Goal: Transaction & Acquisition: Book appointment/travel/reservation

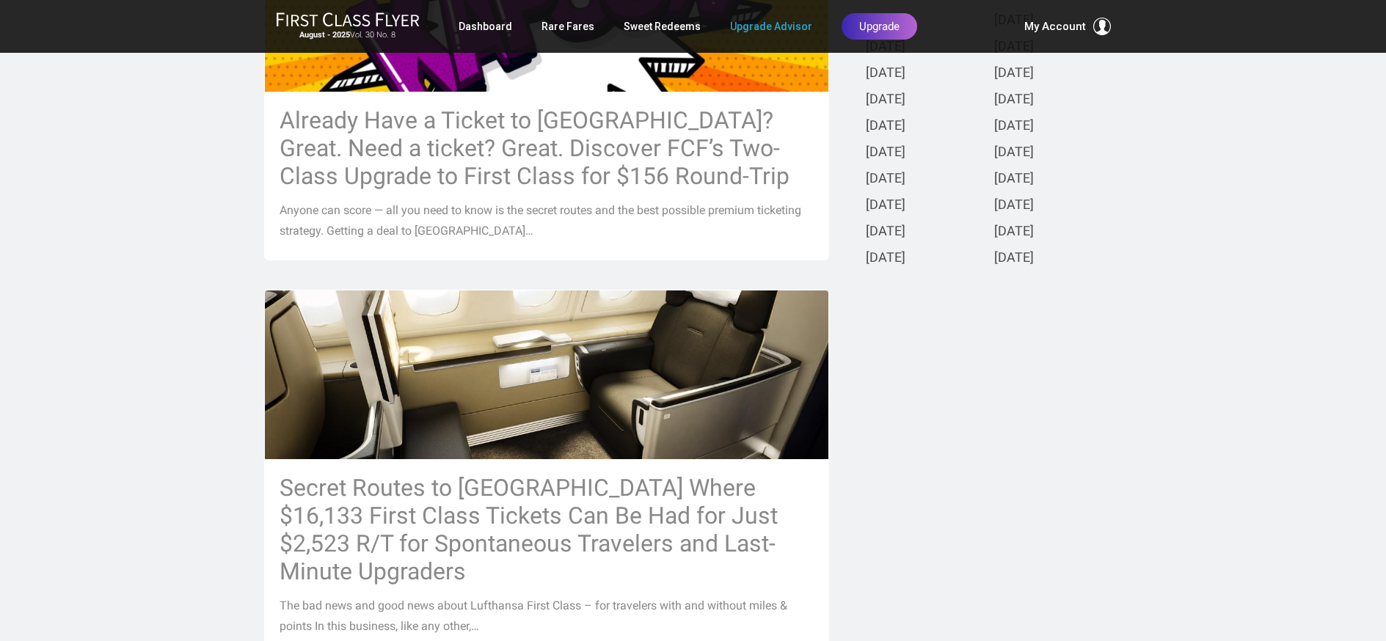
scroll to position [548, 0]
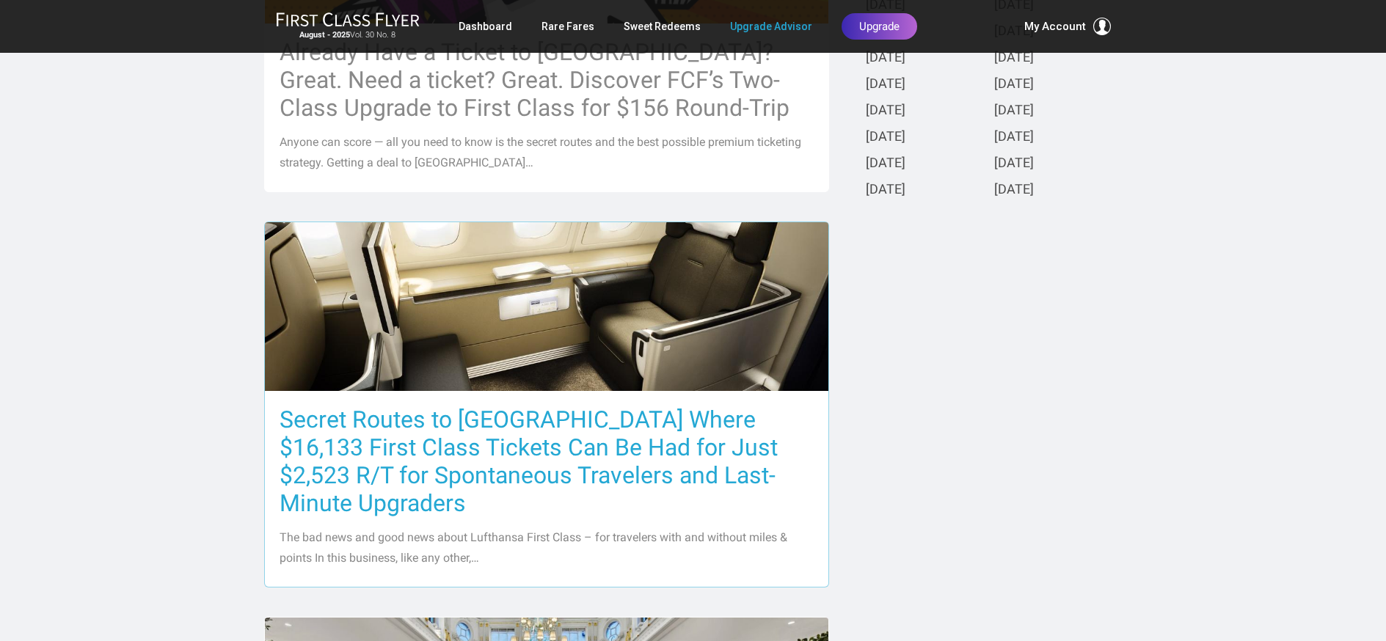
click at [624, 459] on h3 "Secret Routes to Europe Where $16,133 First Class Tickets Can Be Had for Just $…" at bounding box center [546, 462] width 534 height 112
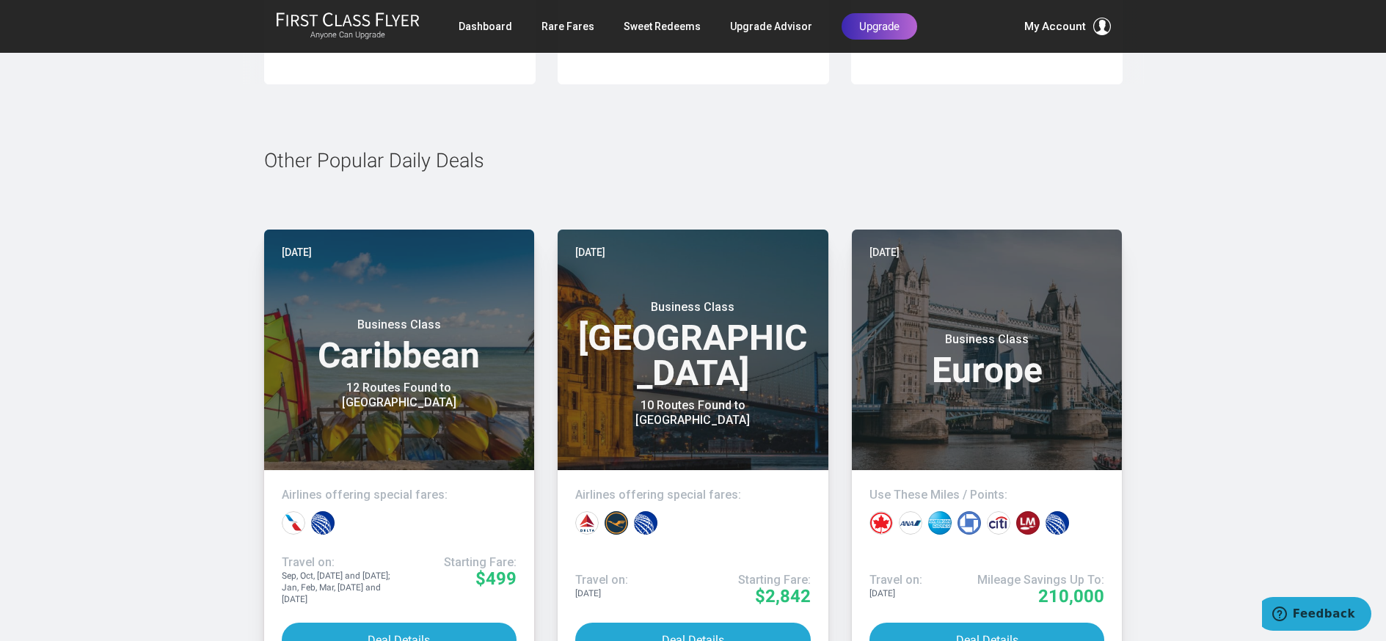
scroll to position [7851, 0]
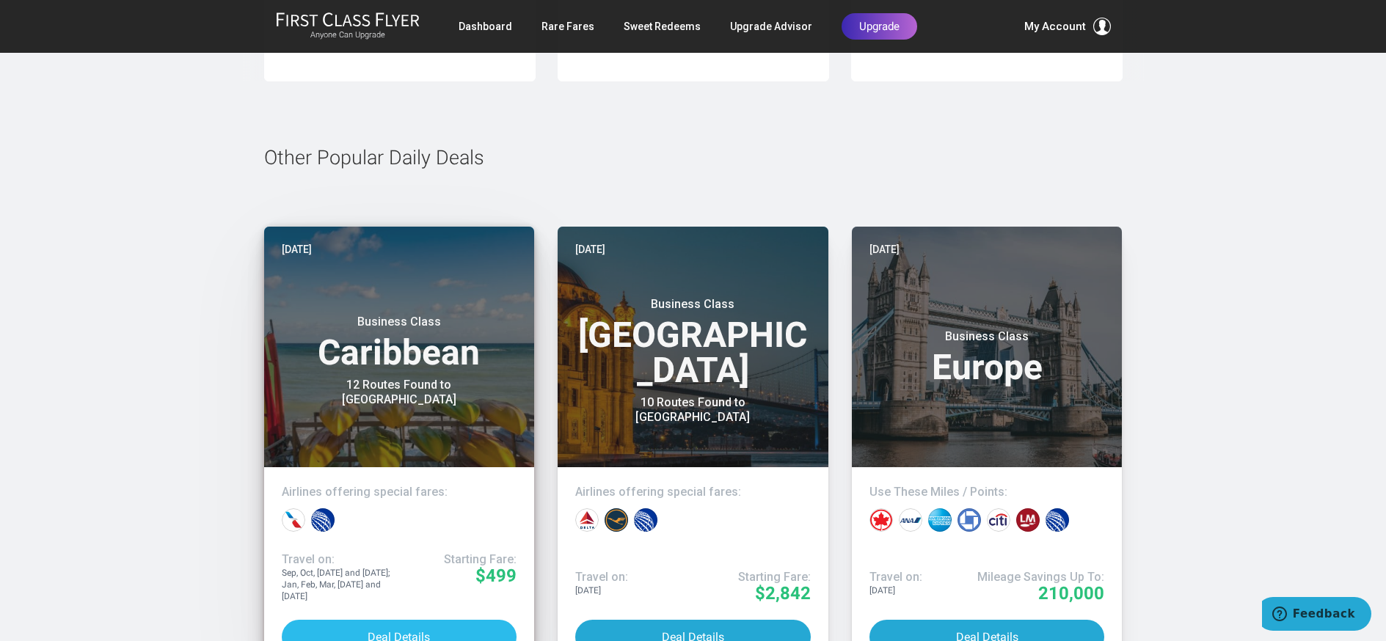
click at [409, 620] on button "Deal Details" at bounding box center [399, 637] width 235 height 34
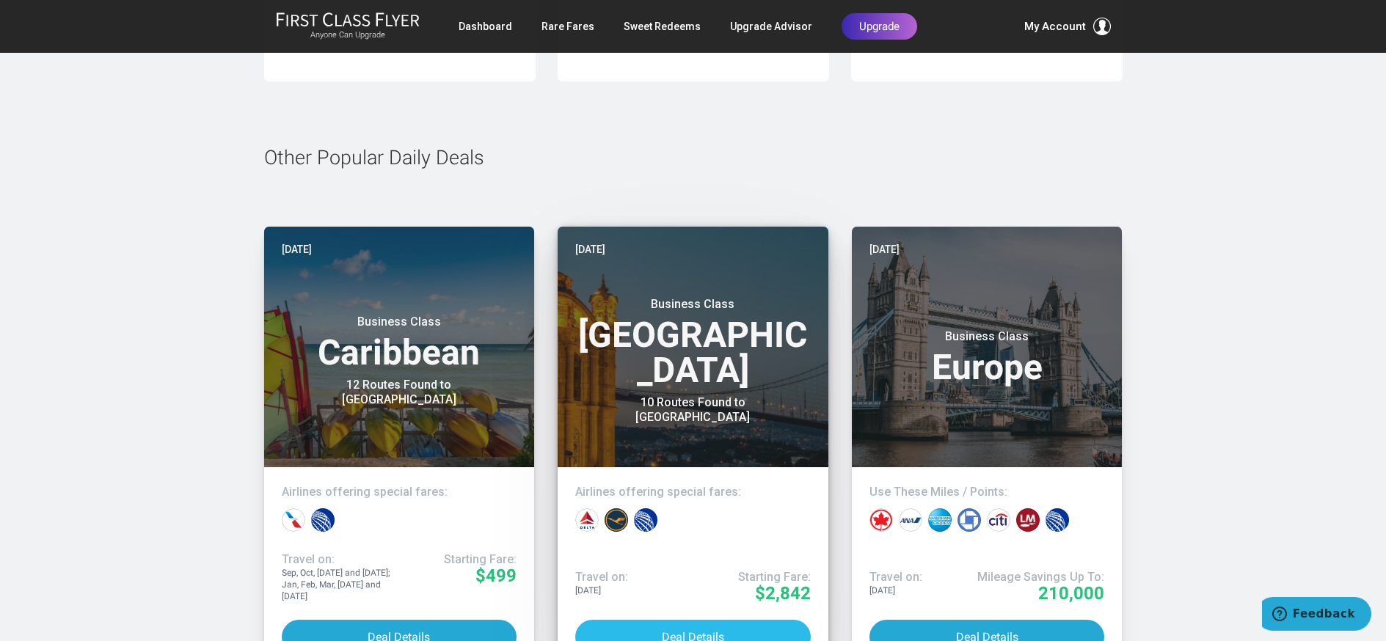
click at [632, 620] on button "Deal Details" at bounding box center [692, 637] width 235 height 34
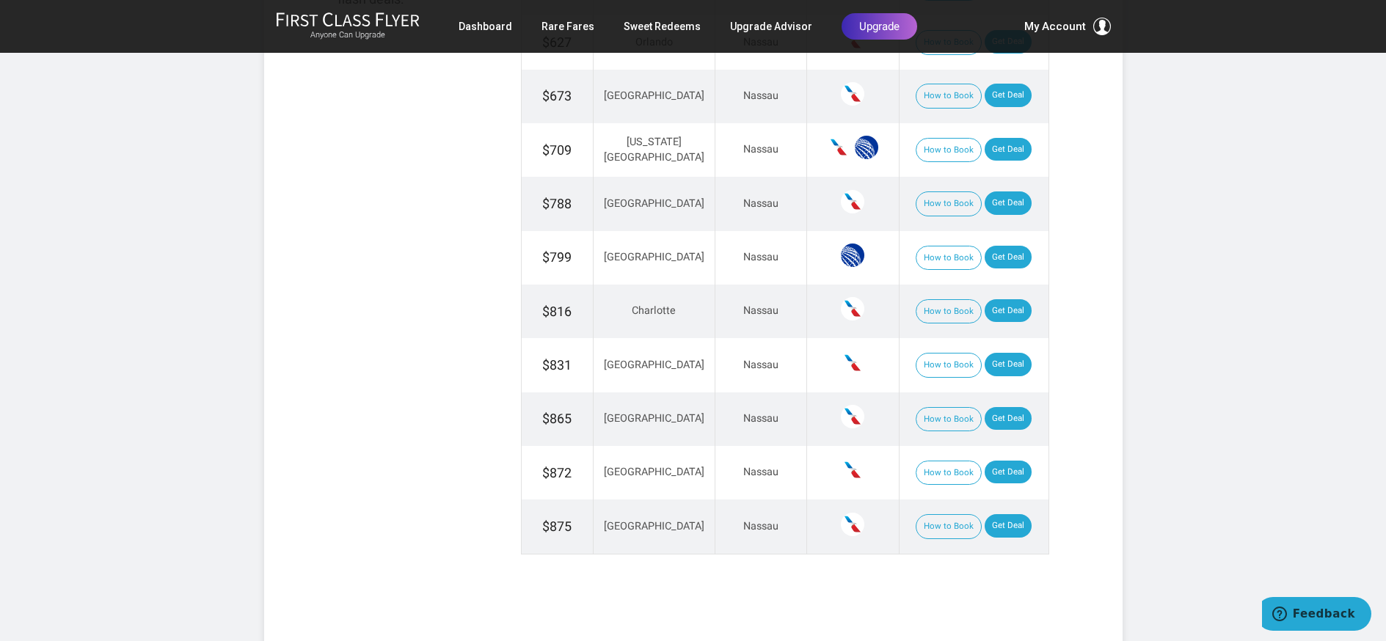
scroll to position [1177, 0]
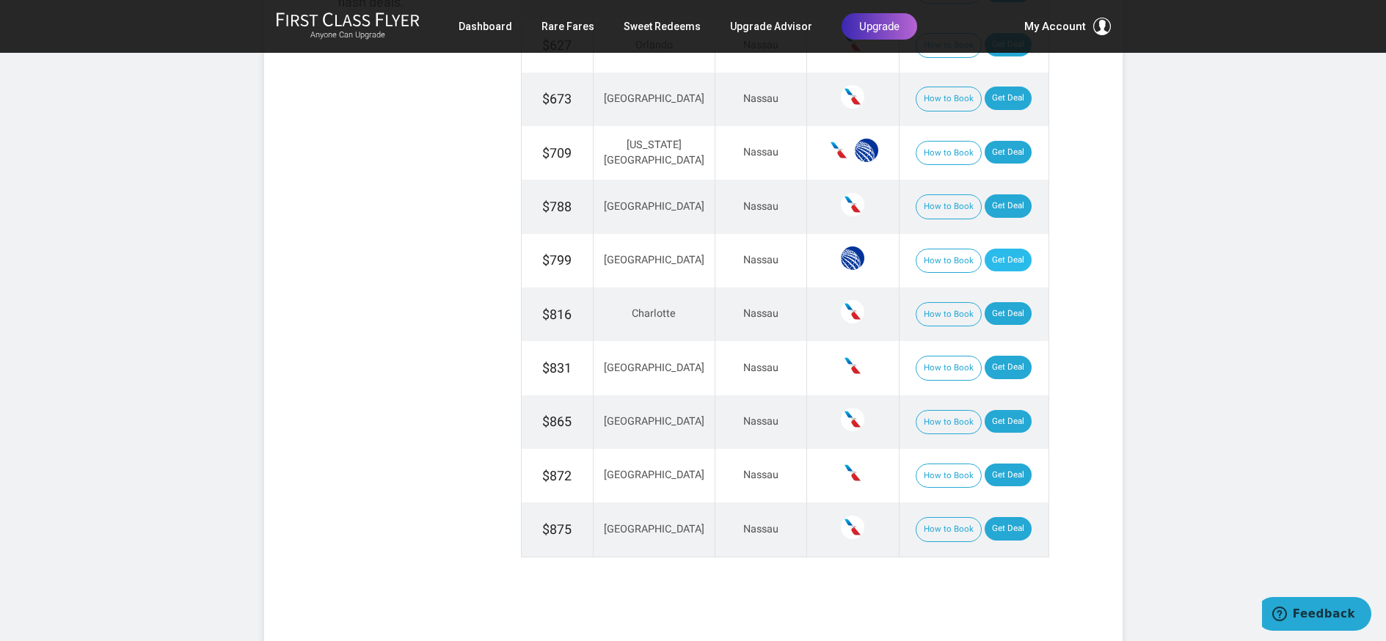
click at [992, 250] on link "Get Deal" at bounding box center [1007, 260] width 47 height 23
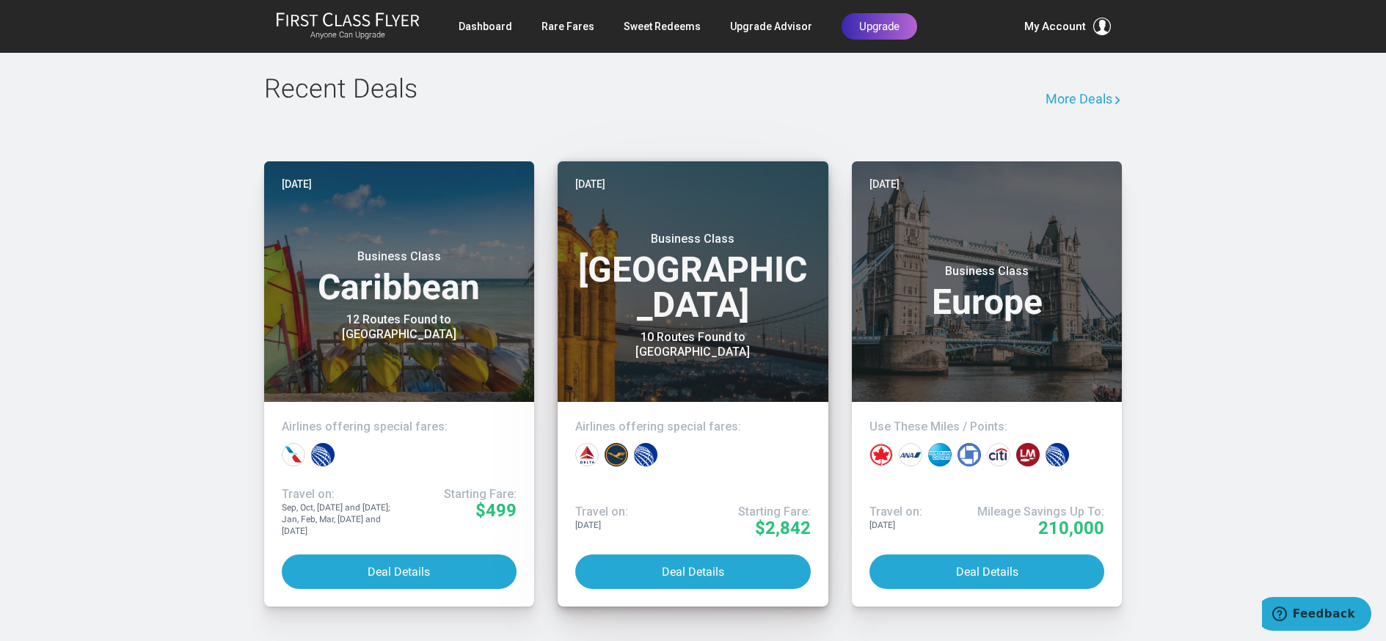
scroll to position [2317, 0]
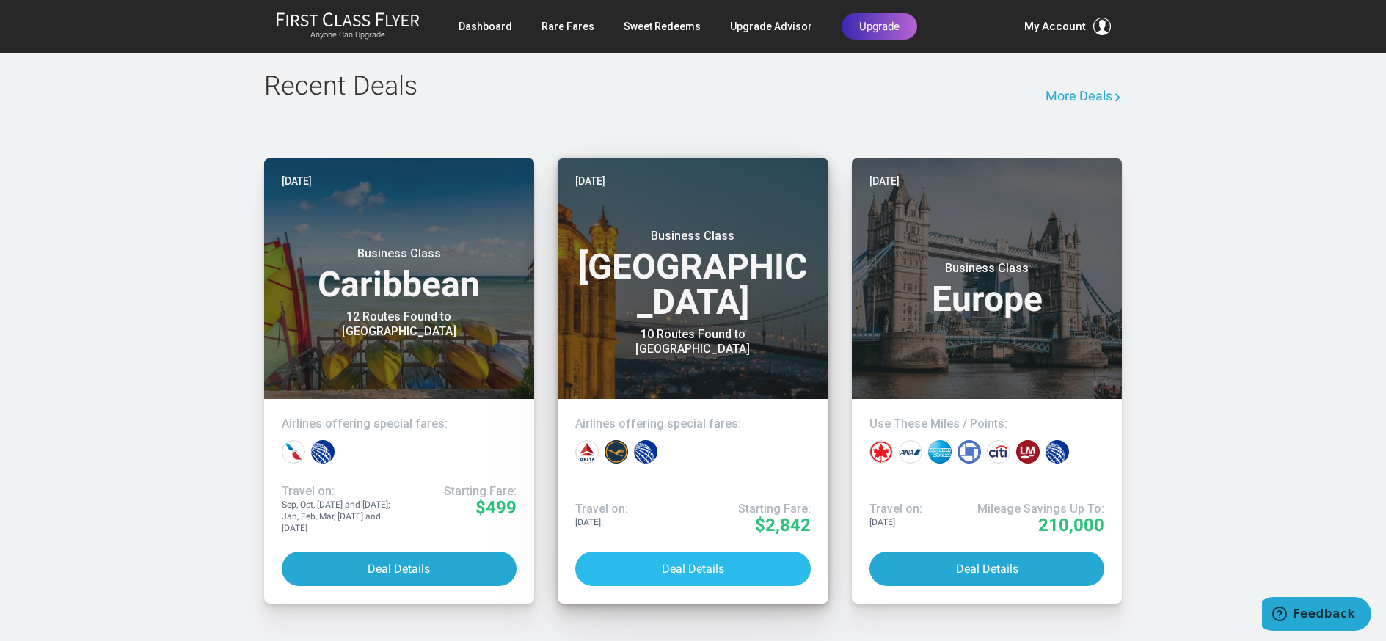
click at [717, 555] on button "Deal Details" at bounding box center [692, 569] width 235 height 34
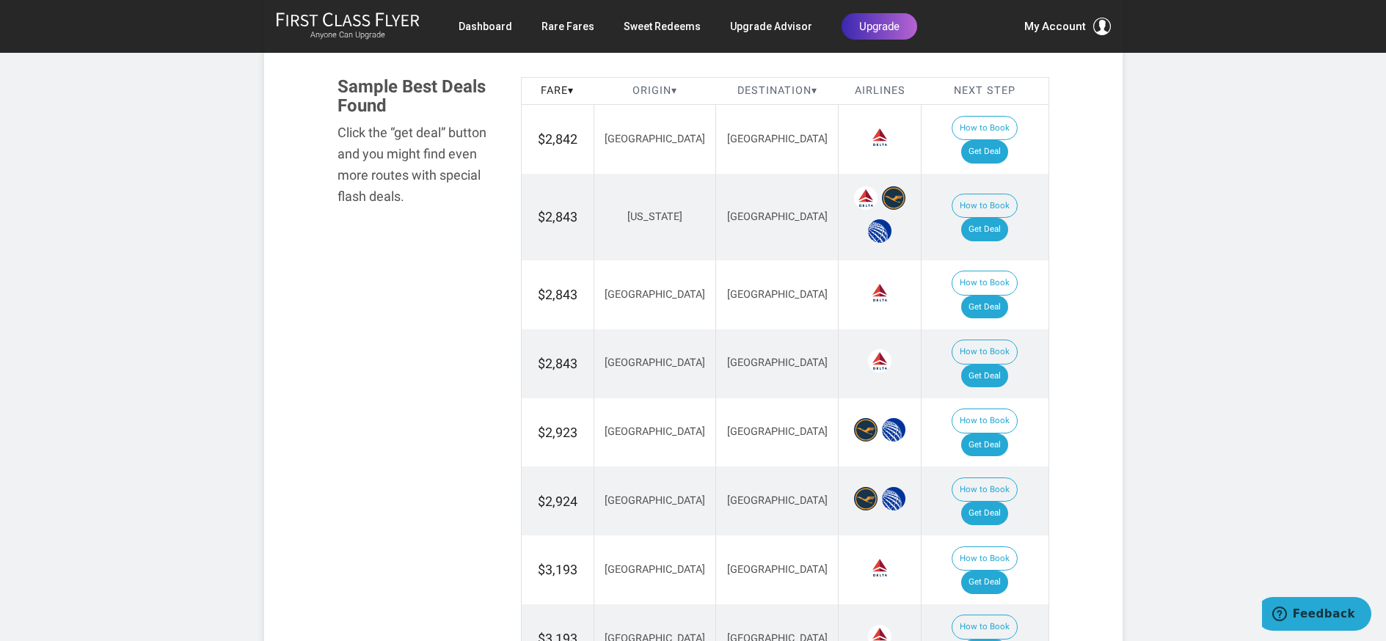
scroll to position [863, 0]
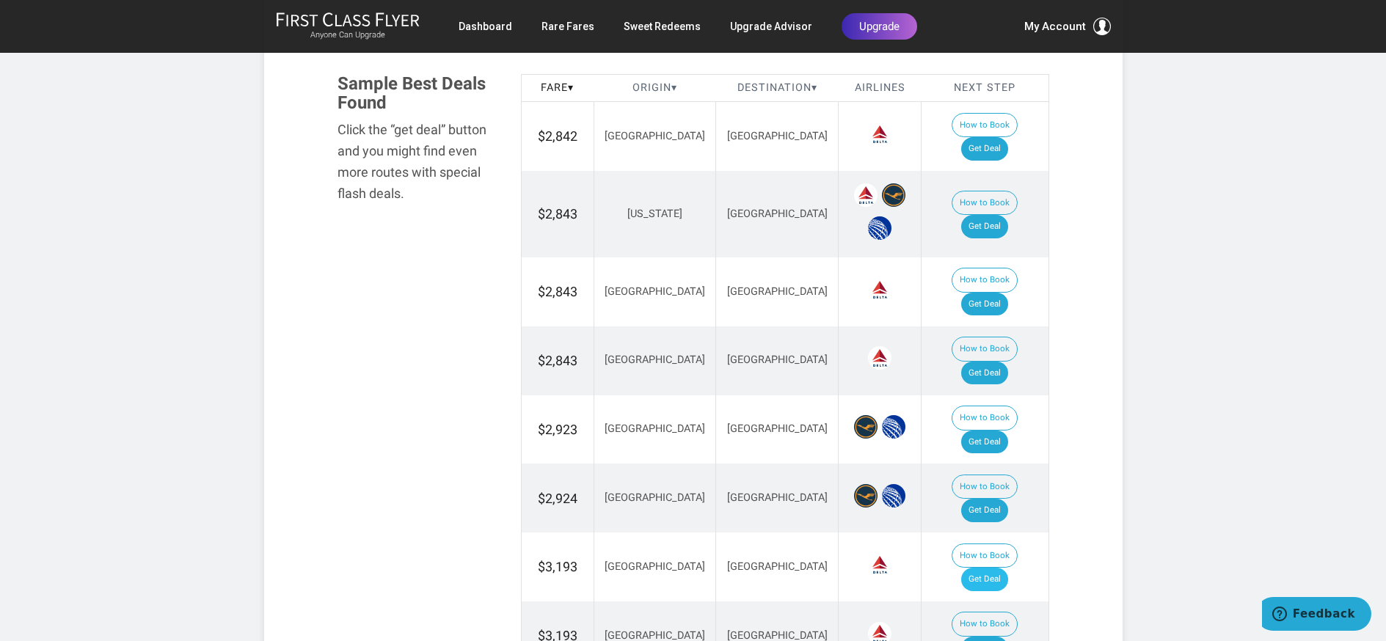
click at [994, 568] on link "Get Deal" at bounding box center [984, 579] width 47 height 23
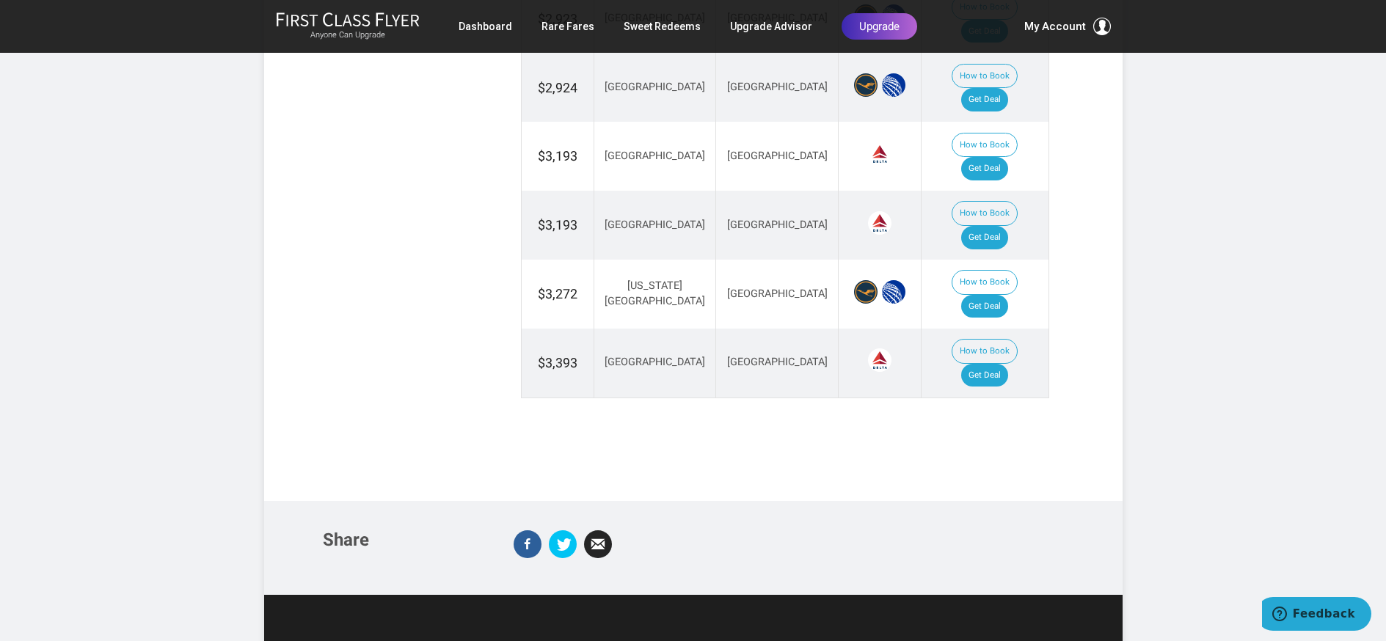
scroll to position [0, 0]
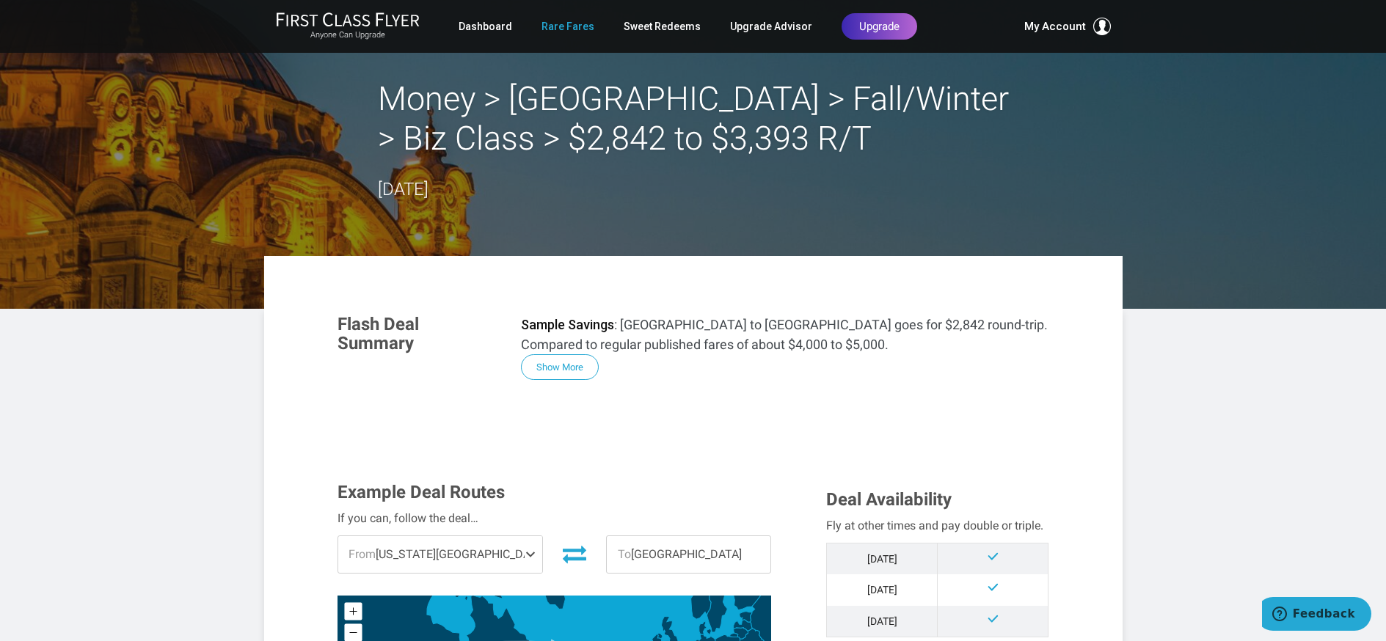
click at [565, 30] on link "Rare Fares" at bounding box center [567, 26] width 53 height 26
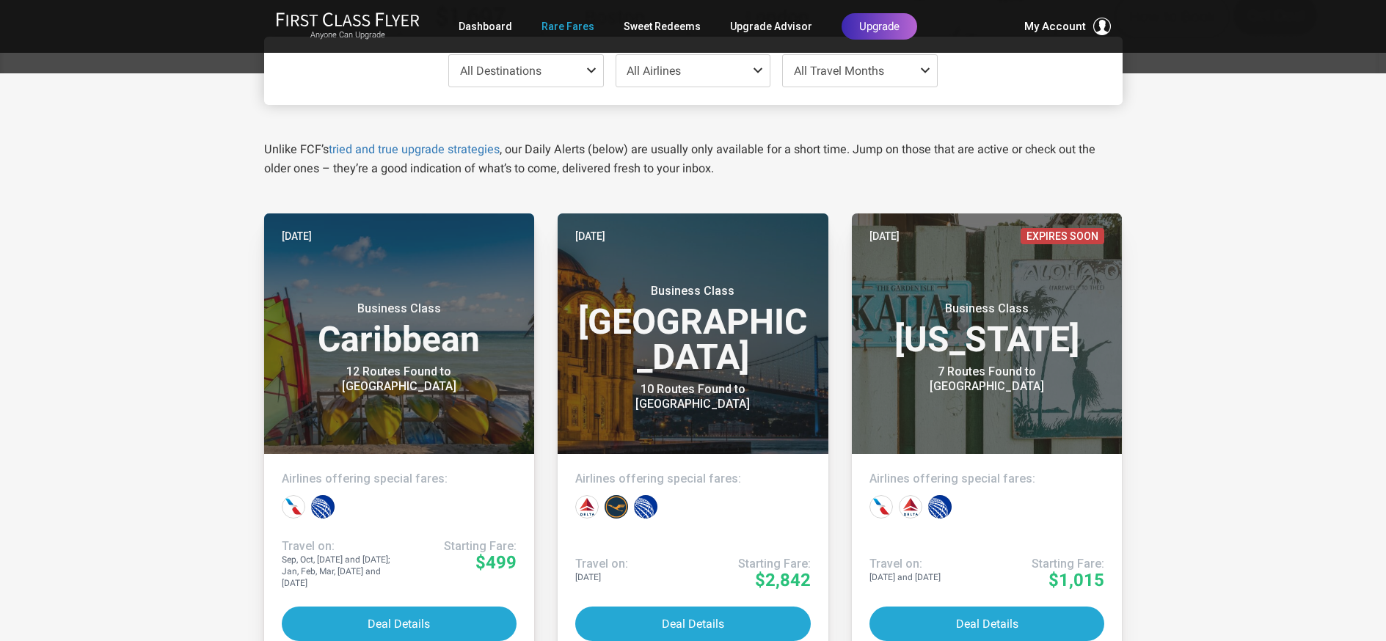
scroll to position [172, 0]
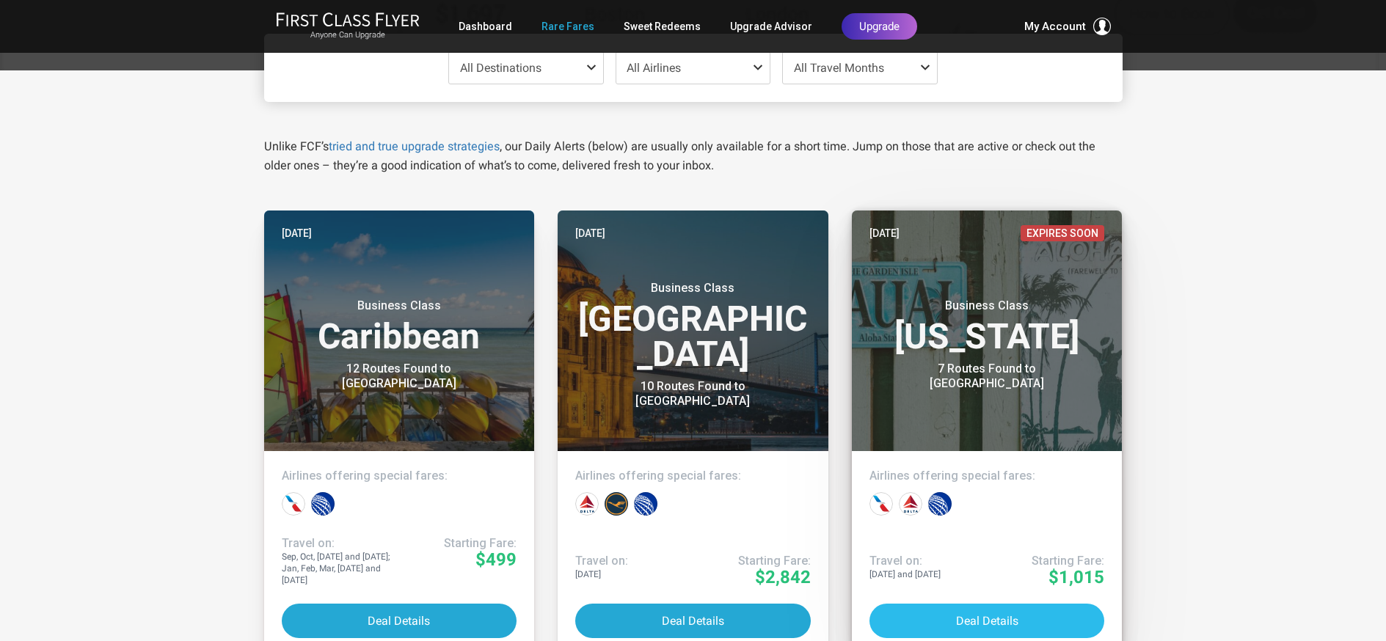
click at [984, 617] on button "Deal Details" at bounding box center [986, 621] width 235 height 34
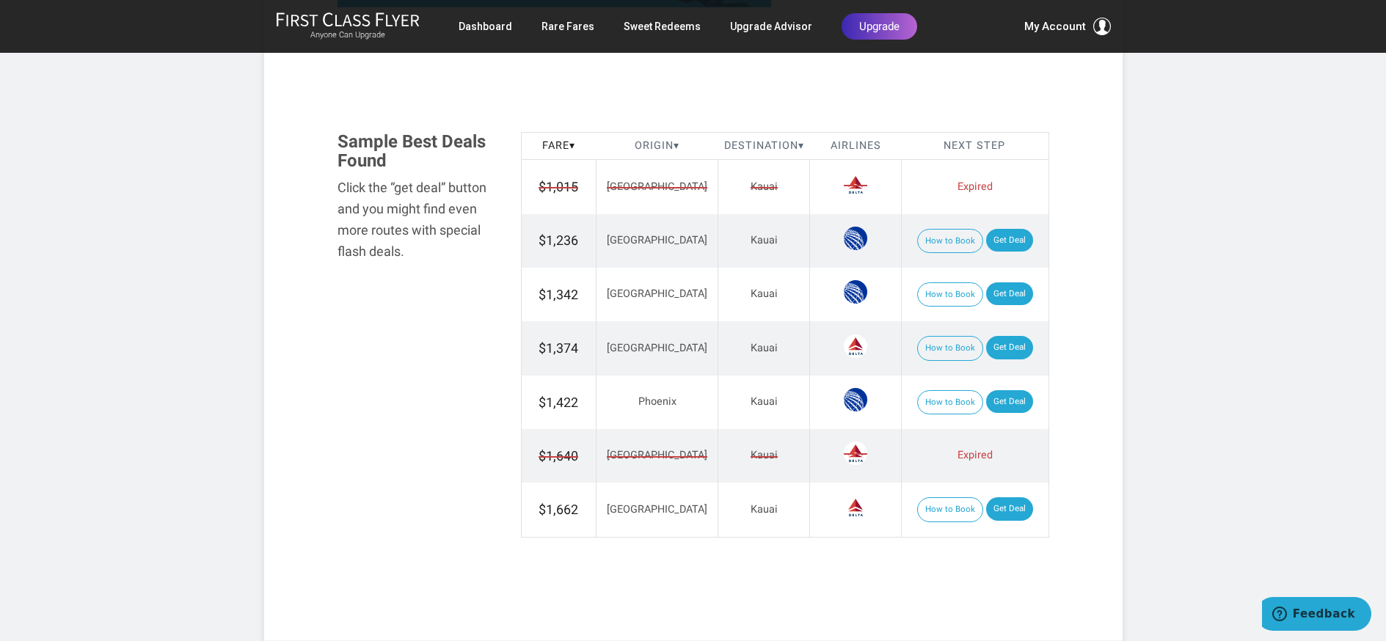
scroll to position [808, 0]
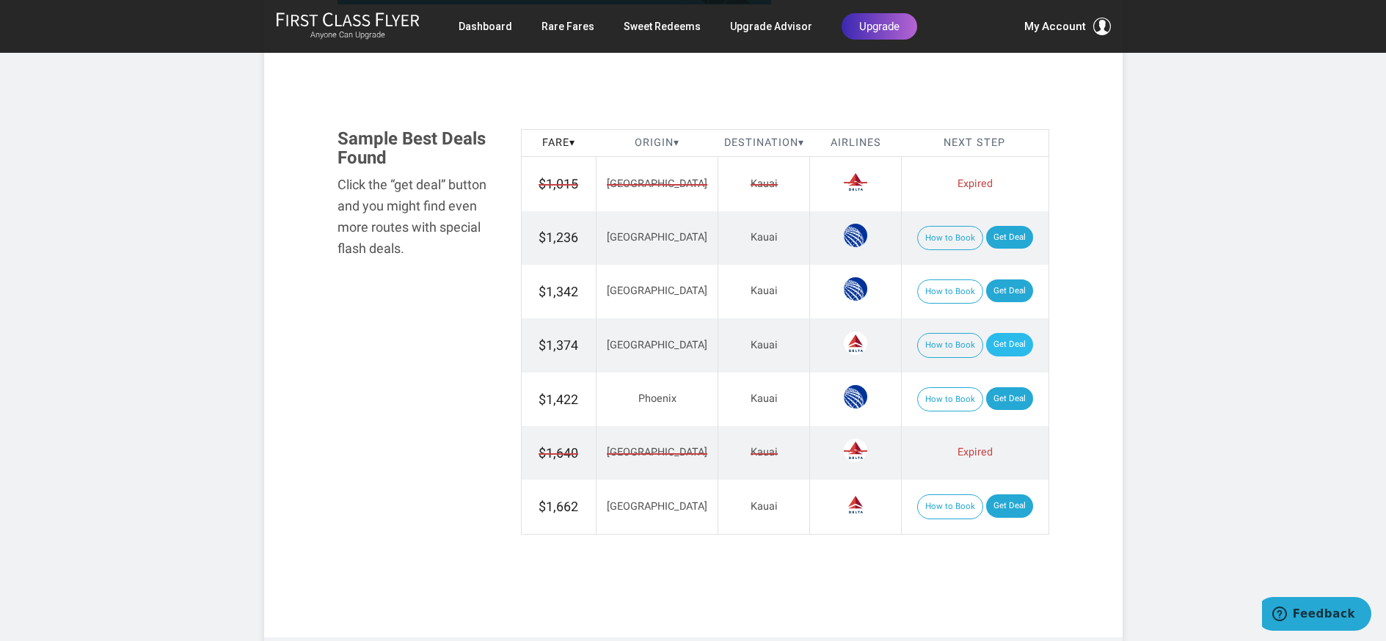
click at [986, 353] on link "Get Deal" at bounding box center [1009, 344] width 47 height 23
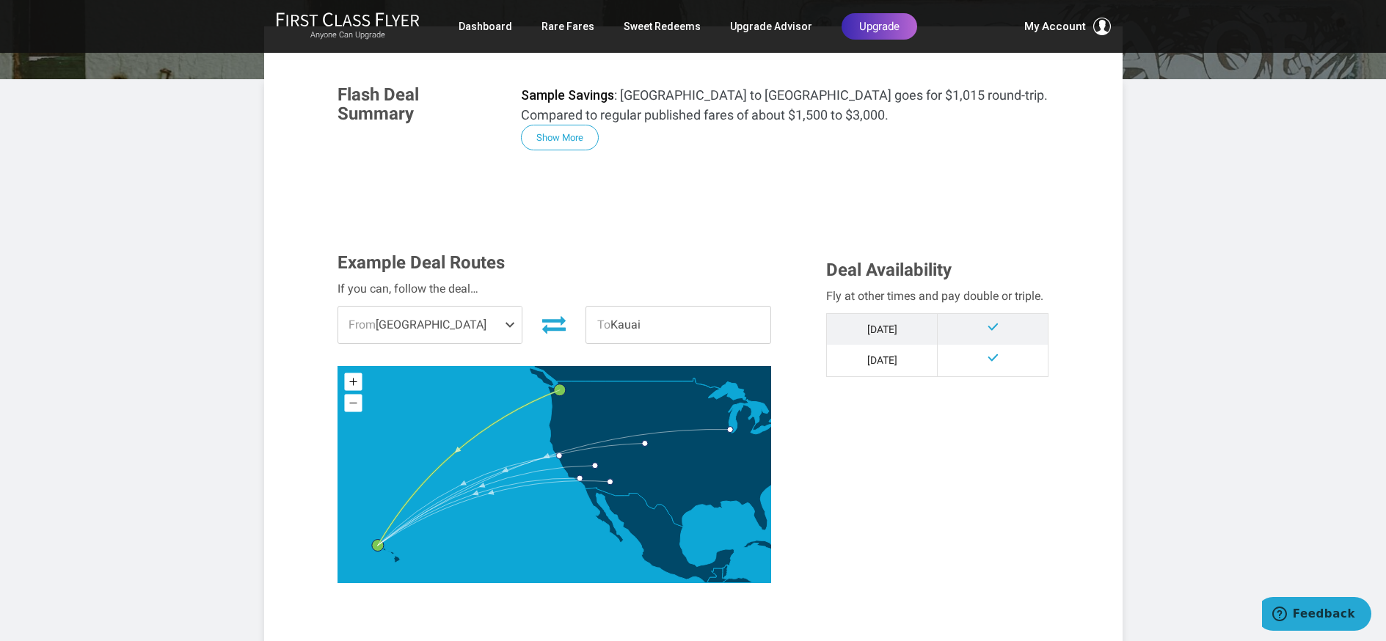
scroll to position [0, 0]
